Goal: Task Accomplishment & Management: Complete application form

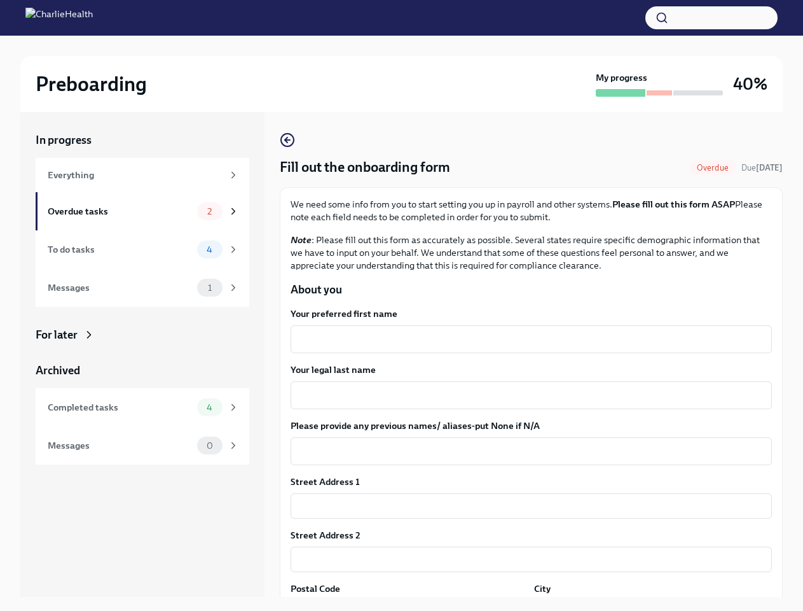
click at [712, 18] on button "button" at bounding box center [711, 17] width 132 height 23
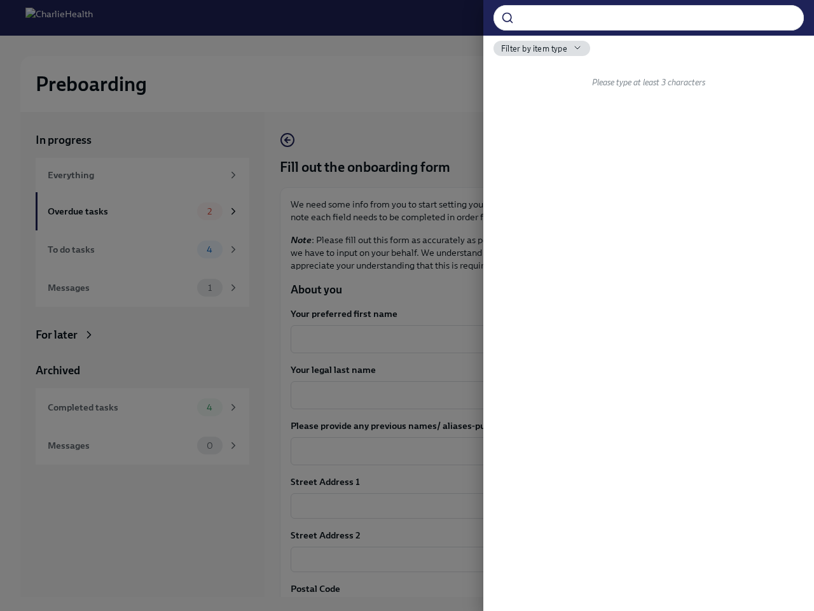
click at [526, 339] on div at bounding box center [407, 305] width 814 height 611
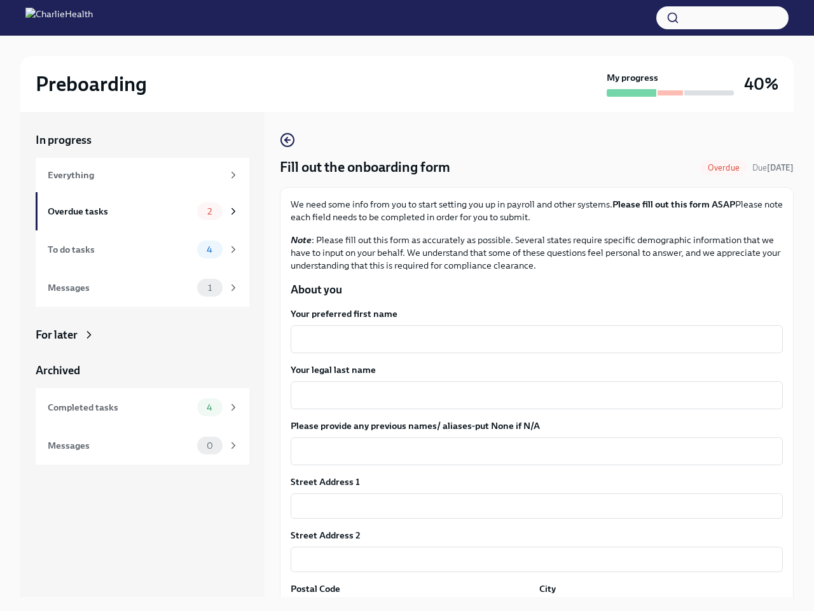
click at [526, 395] on textarea "Your legal last name" at bounding box center [536, 394] width 477 height 15
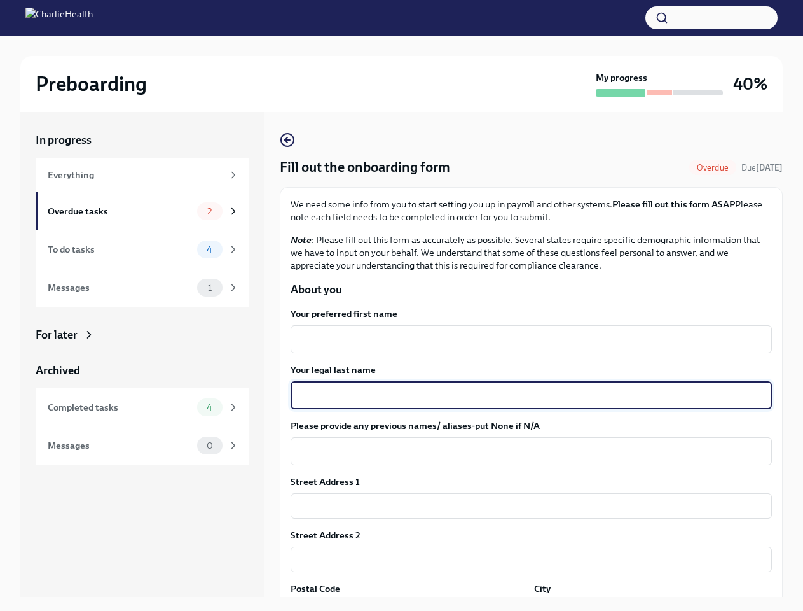
click at [526, 451] on textarea "Please provide any previous names/ aliases-put None if N/A" at bounding box center [531, 450] width 466 height 15
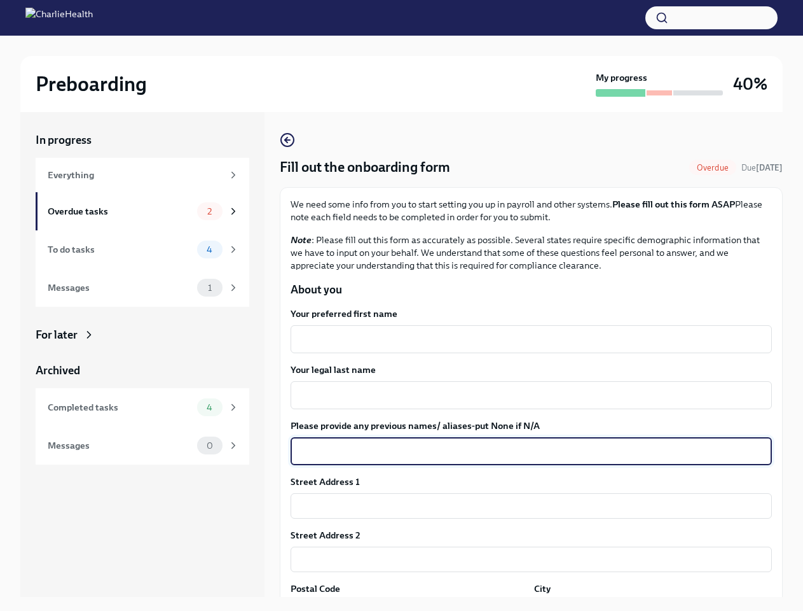
click at [526, 506] on input "text" at bounding box center [531, 505] width 481 height 25
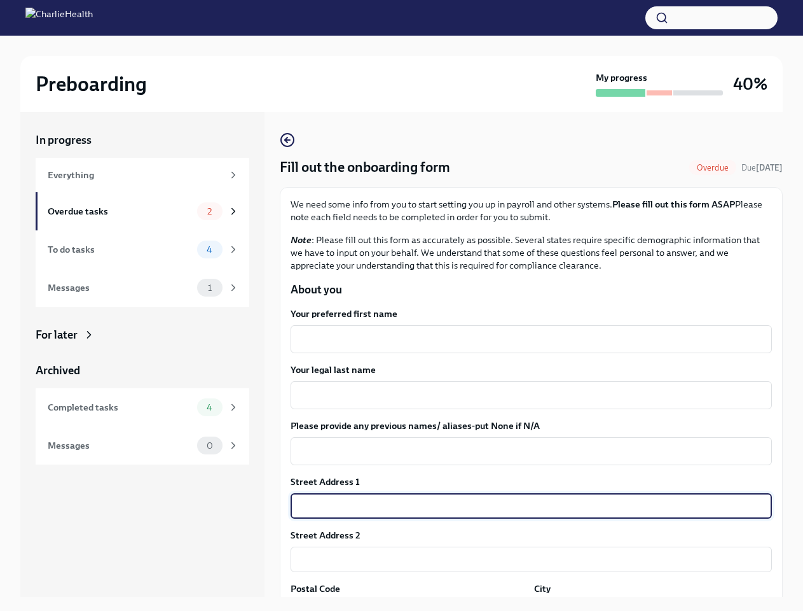
click at [526, 559] on input "text" at bounding box center [531, 558] width 481 height 25
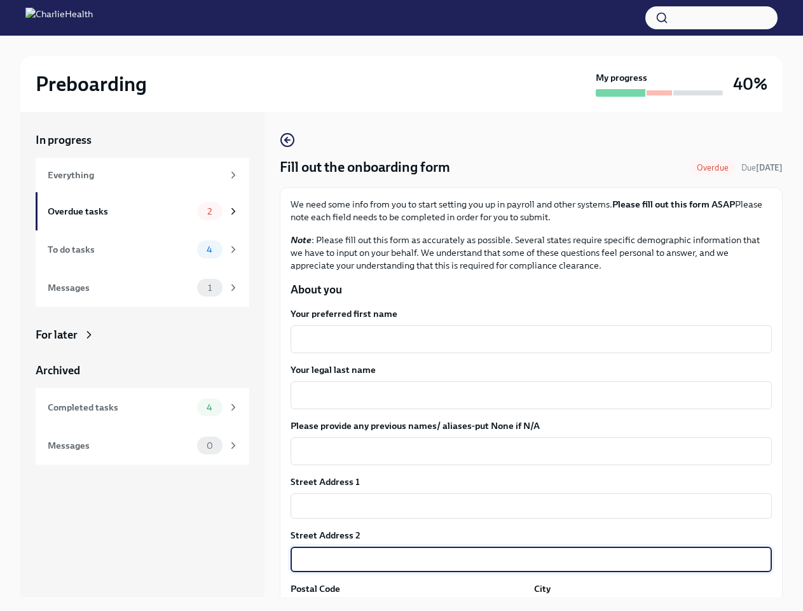
click at [407, 605] on div "In progress Everything Overdue tasks 2 To do tasks 4 Messages 1 For later Archi…" at bounding box center [401, 364] width 763 height 505
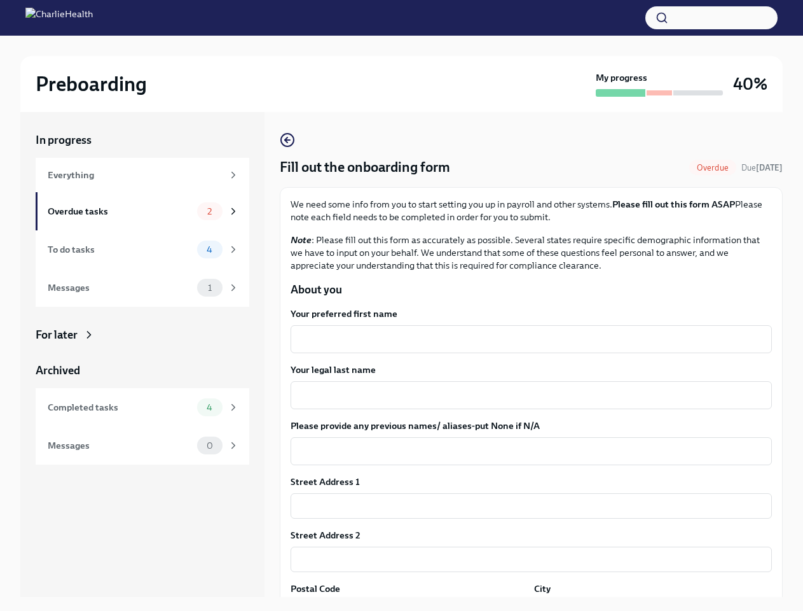
click at [645, 605] on div "In progress Everything Overdue tasks 2 To do tasks 4 Messages 1 For later Archi…" at bounding box center [401, 364] width 763 height 505
